Goal: Navigation & Orientation: Find specific page/section

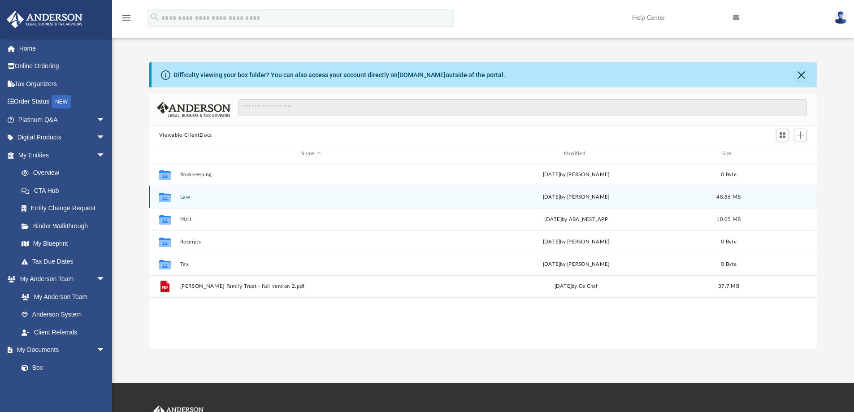
scroll to position [197, 660]
click at [185, 198] on button "Law" at bounding box center [310, 197] width 261 height 6
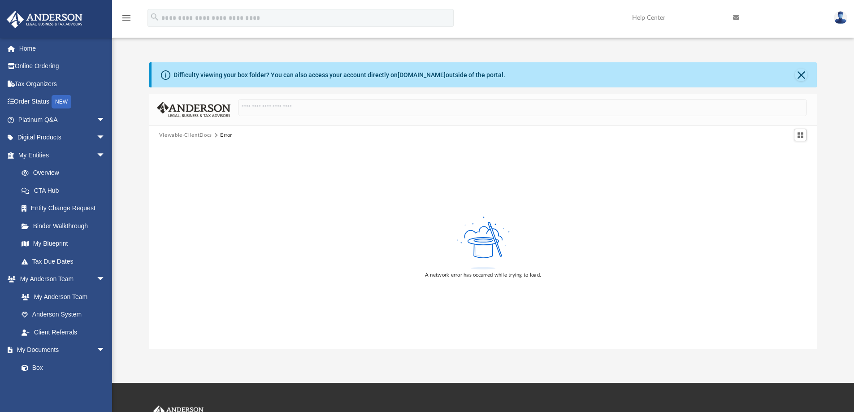
click at [178, 134] on button "Viewable-ClientDocs" at bounding box center [185, 135] width 53 height 8
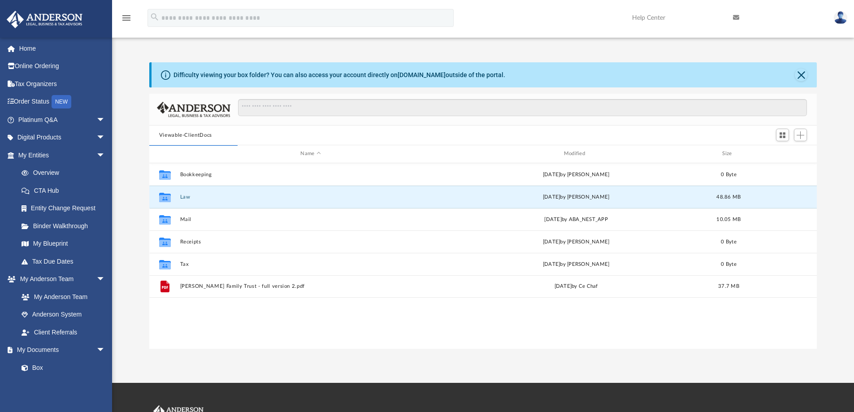
click at [843, 18] on img at bounding box center [839, 17] width 13 height 13
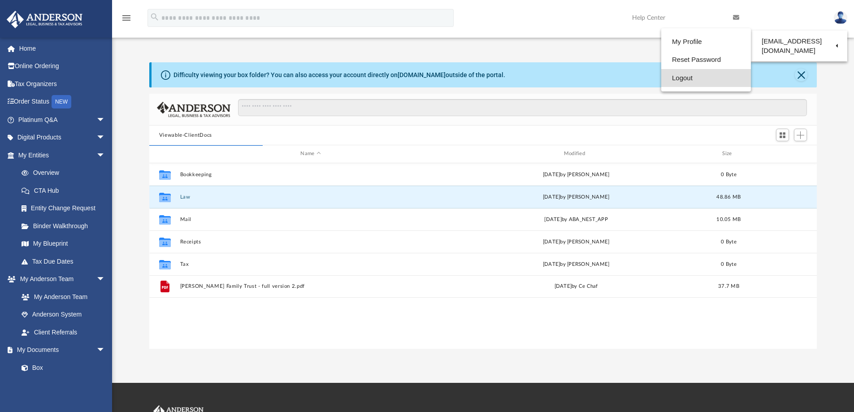
click at [676, 78] on link "Logout" at bounding box center [706, 78] width 90 height 18
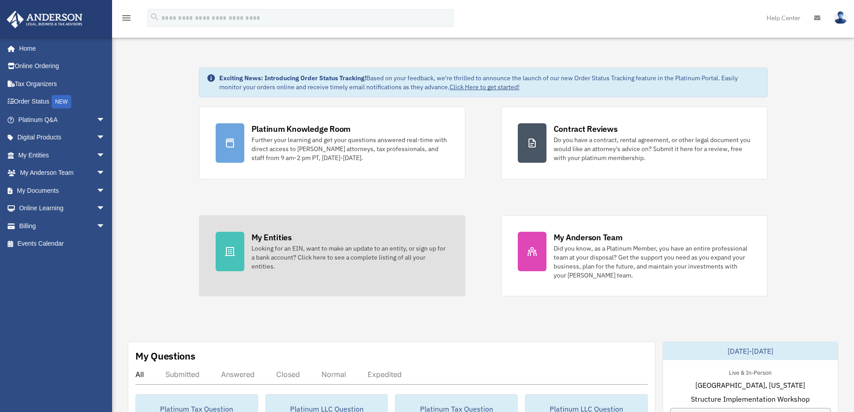
click at [230, 255] on icon at bounding box center [229, 251] width 11 height 11
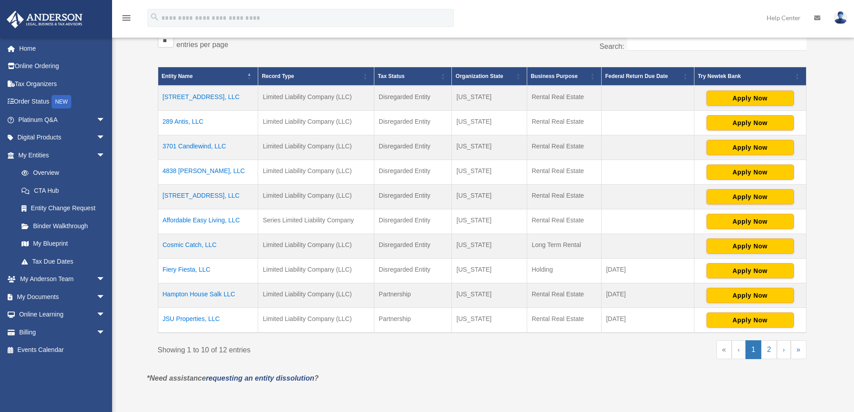
scroll to position [170, 0]
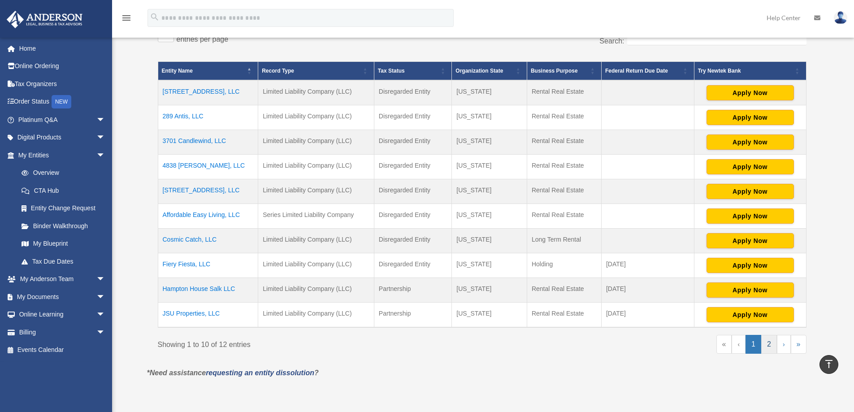
click at [768, 342] on link "2" at bounding box center [769, 344] width 16 height 19
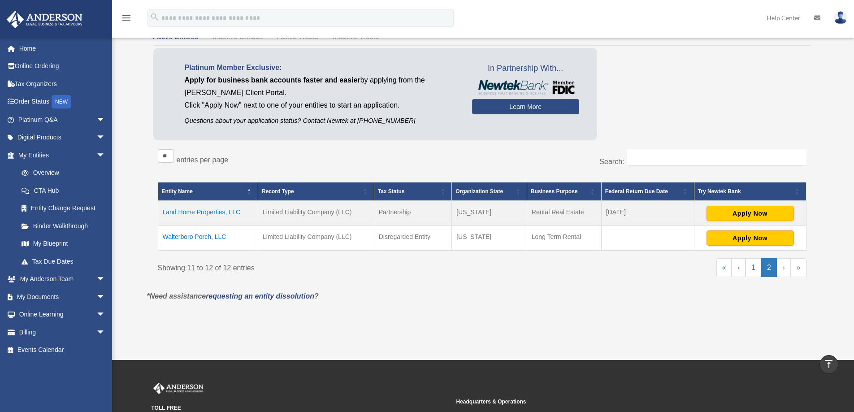
scroll to position [44, 0]
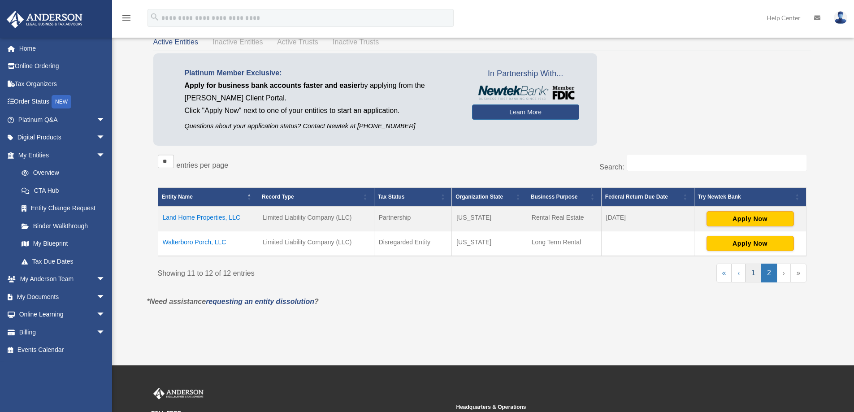
click at [751, 271] on link "1" at bounding box center [753, 272] width 16 height 19
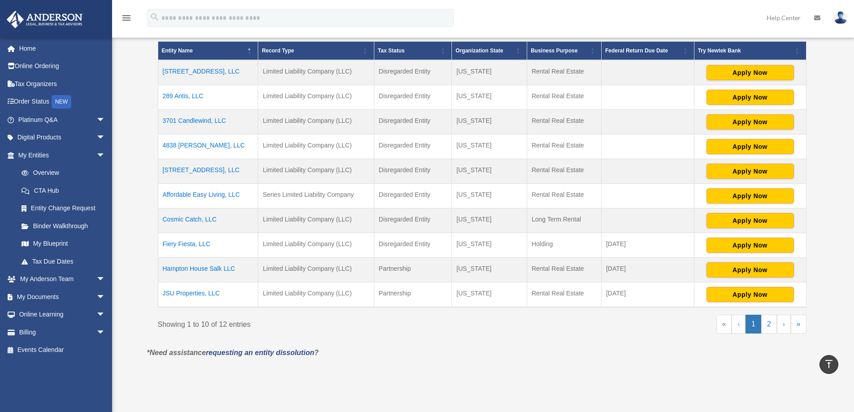
scroll to position [196, 0]
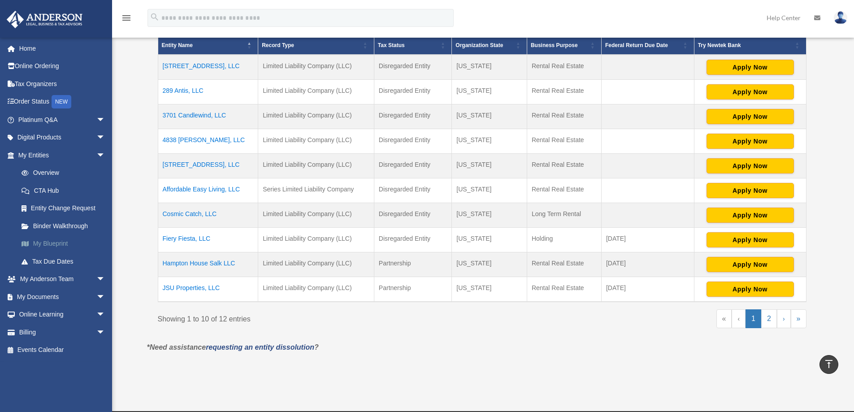
click at [62, 242] on link "My Blueprint" at bounding box center [66, 244] width 106 height 18
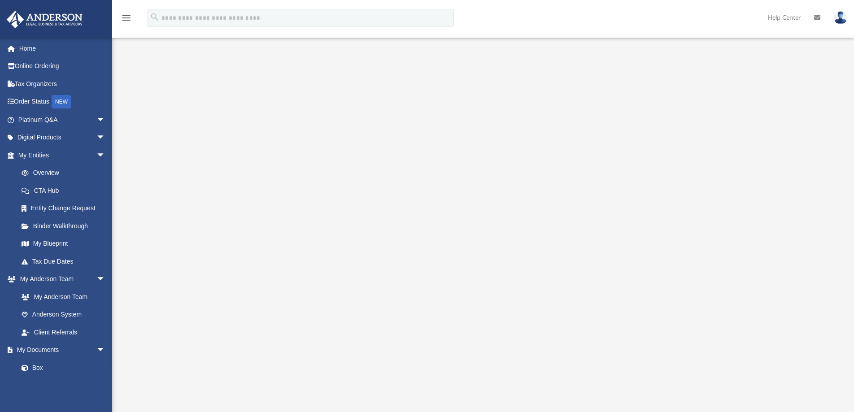
click at [842, 15] on img at bounding box center [839, 17] width 13 height 13
click at [682, 77] on link "Logout" at bounding box center [706, 78] width 90 height 18
